Goal: Task Accomplishment & Management: Use online tool/utility

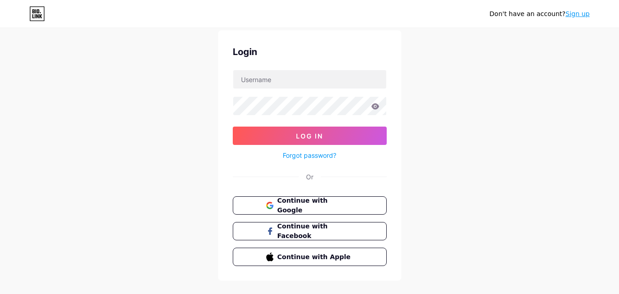
scroll to position [44, 0]
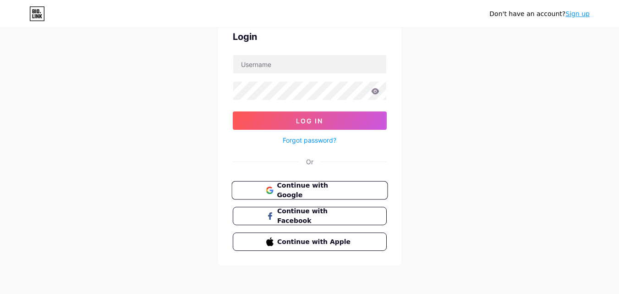
click at [293, 186] on span "Continue with Google" at bounding box center [315, 191] width 77 height 20
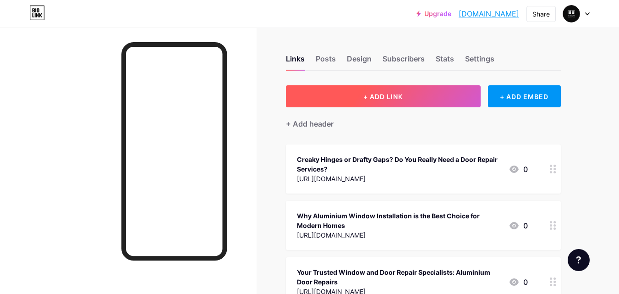
click at [390, 104] on button "+ ADD LINK" at bounding box center [383, 96] width 195 height 22
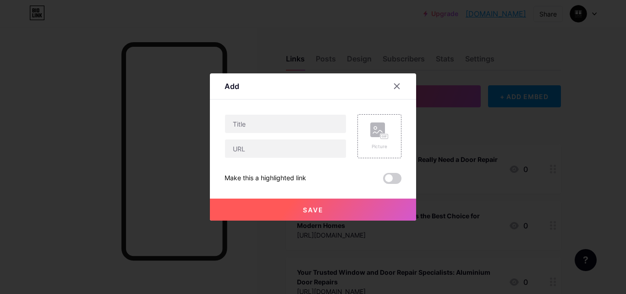
click at [279, 160] on div "Picture Make this a highlighted link Save" at bounding box center [313, 149] width 177 height 70
click at [279, 151] on input "text" at bounding box center [285, 148] width 121 height 18
paste input "[URL][DOMAIN_NAME]"
type input "[URL][DOMAIN_NAME]"
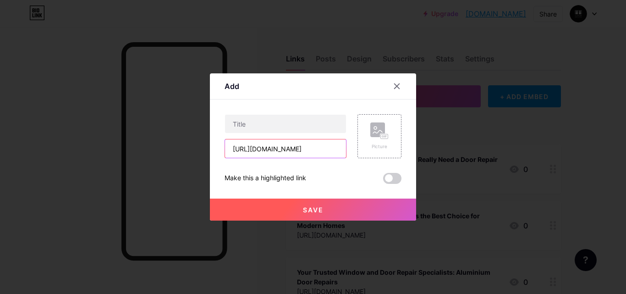
scroll to position [0, 0]
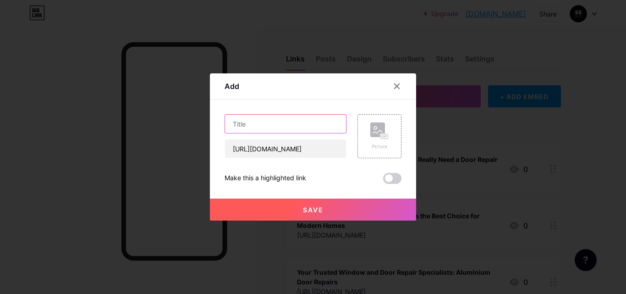
click at [255, 126] on input "text" at bounding box center [285, 124] width 121 height 18
paste input "The Essential Guide to Home Window Repair Services"
type input "The Essential Guide to Home Window Repair Services"
click at [281, 208] on button "Save" at bounding box center [313, 209] width 206 height 22
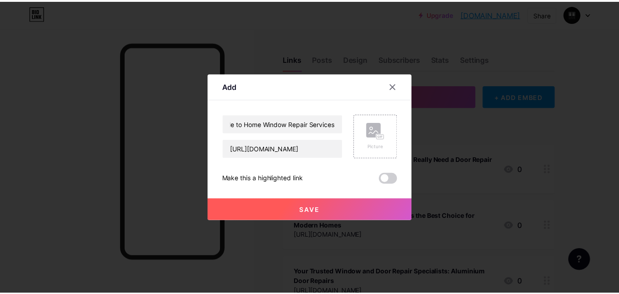
scroll to position [0, 0]
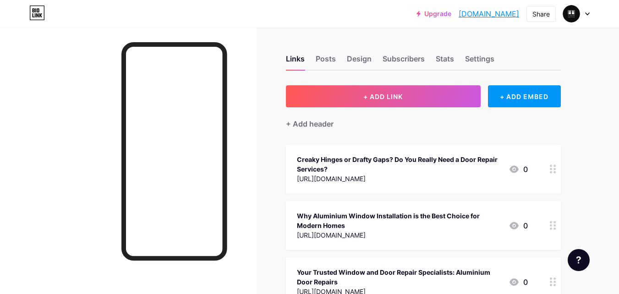
click at [526, 15] on div "Upgrade aluminiumdoorre... [DOMAIN_NAME] Share Switch accounts Aluminium Door R…" at bounding box center [503, 14] width 173 height 17
click at [541, 22] on div "Share" at bounding box center [541, 14] width 29 height 16
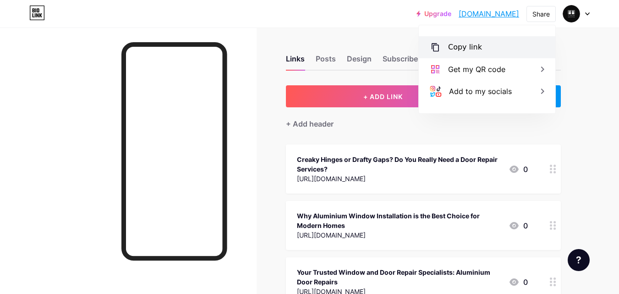
click at [519, 54] on div "Copy link" at bounding box center [487, 47] width 137 height 22
